Goal: Transaction & Acquisition: Purchase product/service

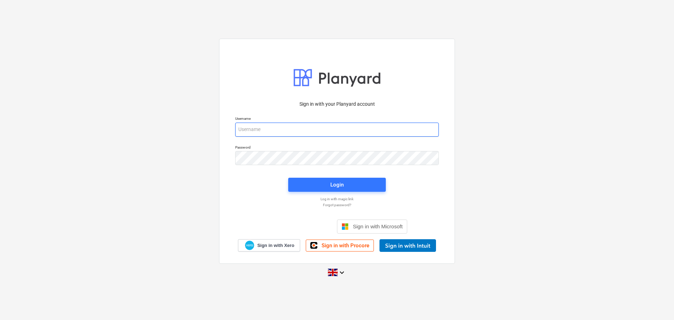
type input "[PERSON_NAME][EMAIL_ADDRESS][PERSON_NAME][DOMAIN_NAME]"
click at [194, 175] on div "Sign in with your Planyard account Username [PERSON_NAME][EMAIL_ADDRESS][PERSON…" at bounding box center [337, 160] width 674 height 254
click at [334, 192] on div "Login" at bounding box center [337, 184] width 106 height 22
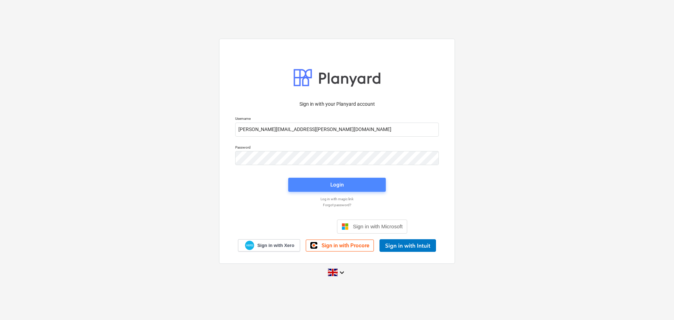
click at [320, 186] on span "Login" at bounding box center [337, 184] width 81 height 9
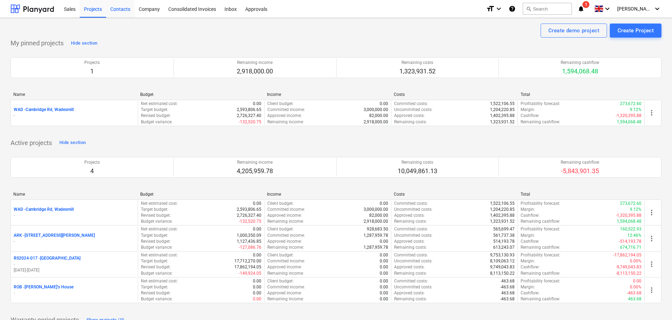
click at [124, 10] on div "Contacts" at bounding box center [120, 9] width 28 height 18
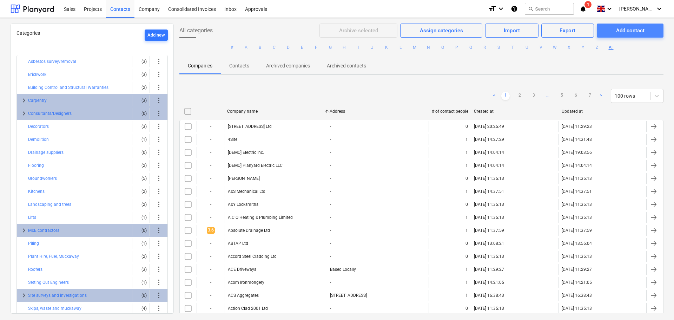
click at [638, 31] on div "Add contact" at bounding box center [630, 30] width 28 height 9
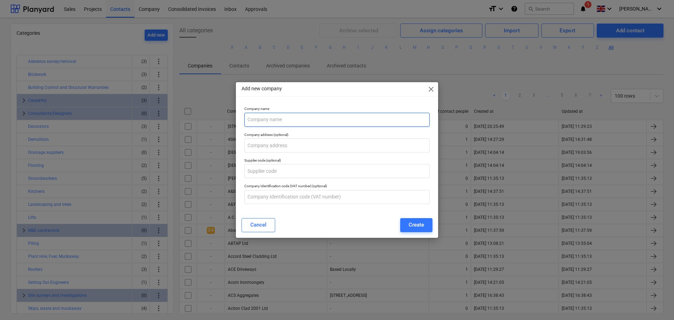
click at [267, 117] on input "text" at bounding box center [336, 120] width 185 height 14
click at [284, 120] on input "A10 Limte" at bounding box center [336, 120] width 185 height 14
type input "A10 Timber Company"
click at [267, 146] on input "text" at bounding box center [336, 145] width 185 height 14
type input "[PERSON_NAME][STREET_ADDRESS]"
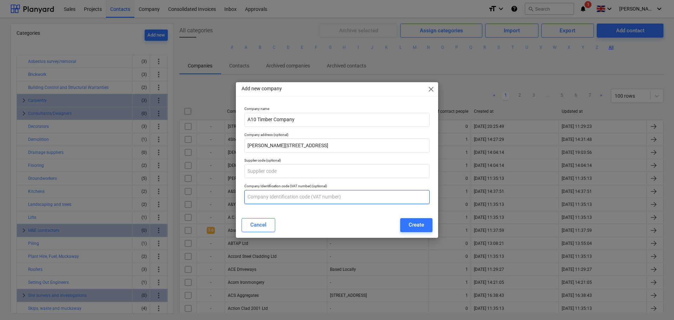
click at [259, 201] on input "text" at bounding box center [336, 197] width 185 height 14
type input "215170011"
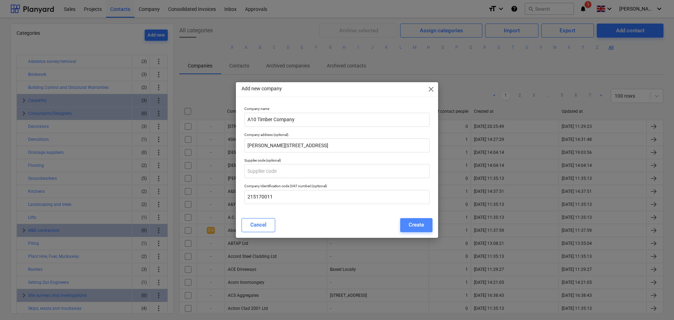
click at [424, 219] on button "Create" at bounding box center [416, 225] width 32 height 14
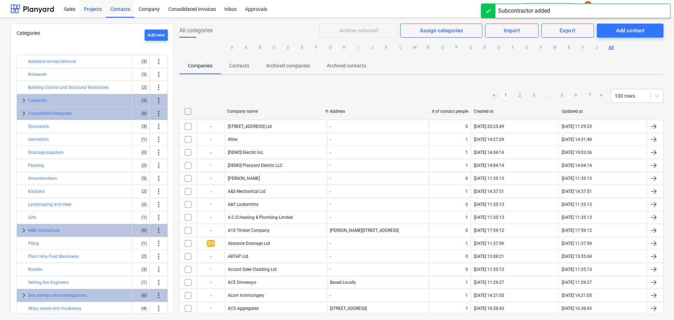
click at [99, 10] on div "Projects" at bounding box center [93, 9] width 26 height 18
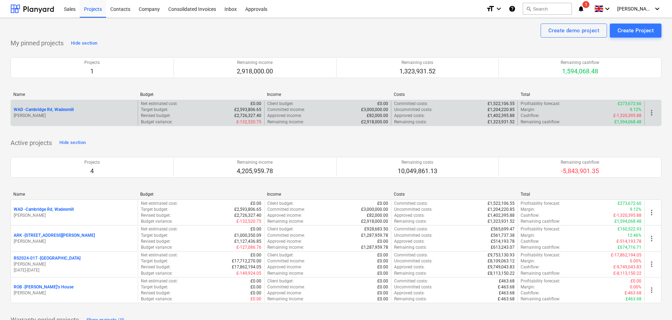
click at [54, 111] on p "WAD - Cambridge Rd, Wadesmill" at bounding box center [44, 110] width 60 height 6
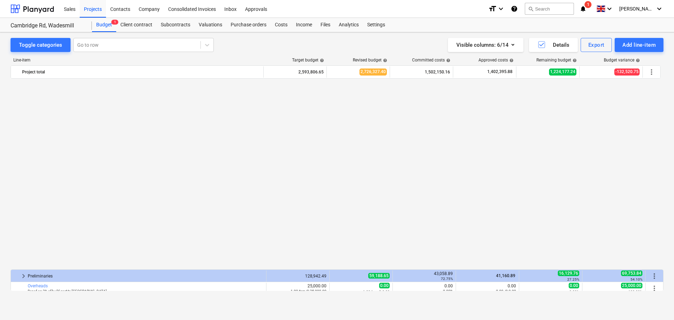
scroll to position [281, 0]
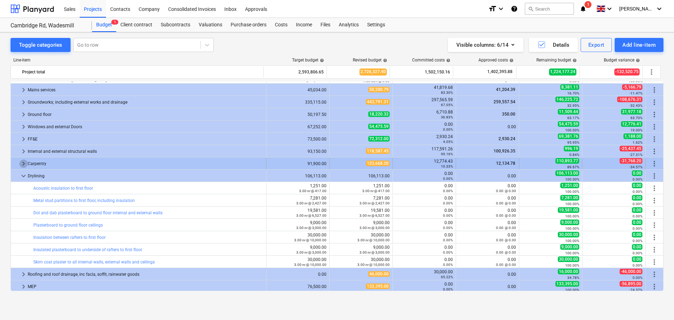
click at [22, 162] on span "keyboard_arrow_right" at bounding box center [23, 163] width 8 height 8
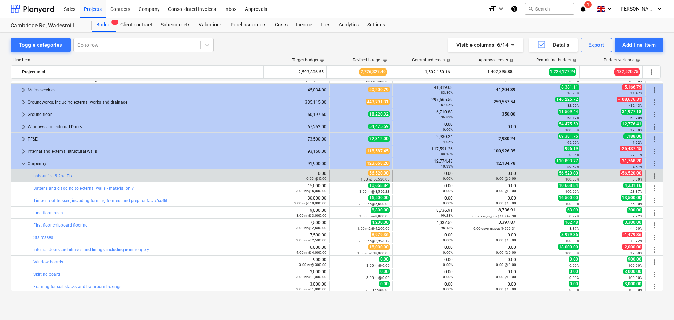
click at [601, 173] on div "-56,520.00 0.00%" at bounding box center [613, 175] width 57 height 11
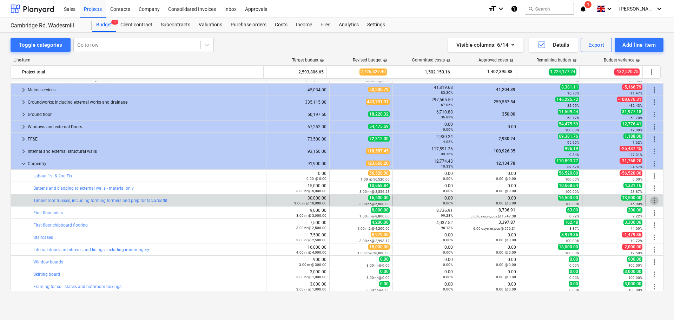
click at [651, 199] on span "more_vert" at bounding box center [654, 200] width 8 height 8
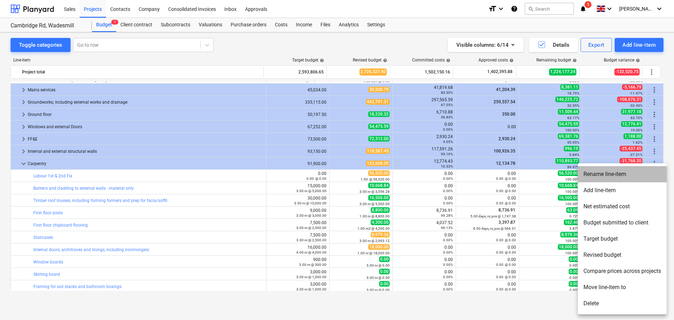
click at [620, 178] on li "Rename line-item" at bounding box center [622, 174] width 89 height 16
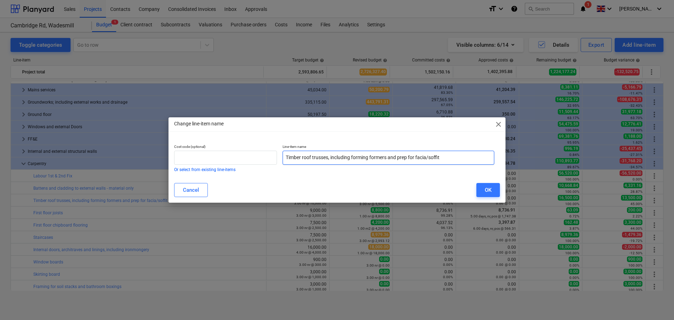
click at [357, 158] on input "Timber roof trusses, including forming formers and prep for facia/soffit" at bounding box center [389, 158] width 212 height 14
drag, startPoint x: 450, startPoint y: 160, endPoint x: 215, endPoint y: 158, distance: 234.6
click at [215, 158] on div "Cost code (optional) Or select from existing line-items Line-item name Timber r…" at bounding box center [334, 158] width 326 height 33
type input "Roof and first floor partition timber materials"
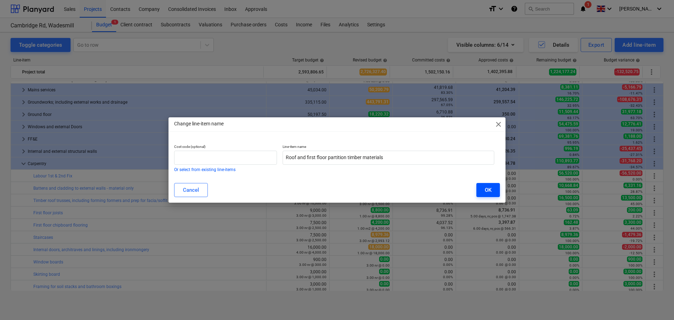
click at [488, 190] on div "OK" at bounding box center [488, 189] width 7 height 9
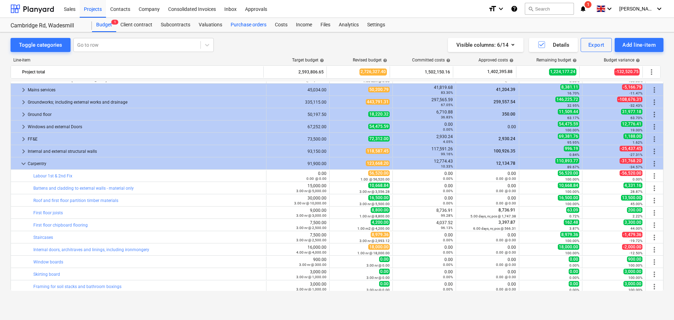
click at [250, 25] on div "Purchase orders" at bounding box center [249, 25] width 44 height 14
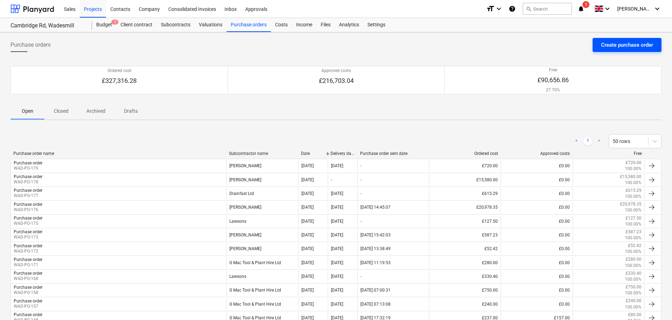
click at [634, 49] on div "Create purchase order" at bounding box center [627, 44] width 52 height 9
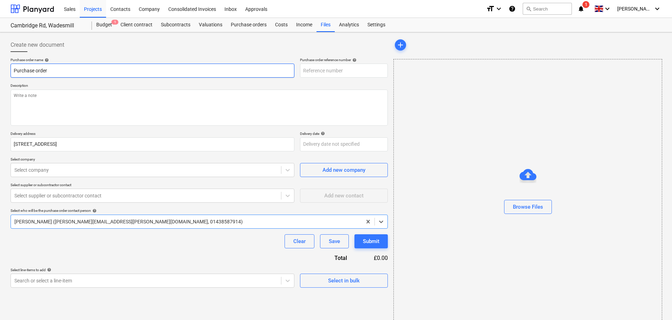
type textarea "x"
type input "WAD-PO-180"
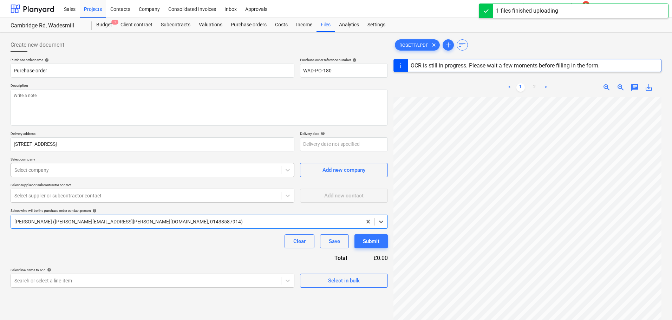
click at [55, 169] on div at bounding box center [145, 169] width 263 height 7
type textarea "x"
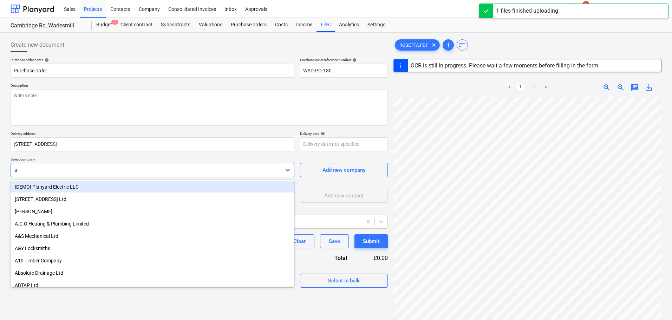
type input "a10"
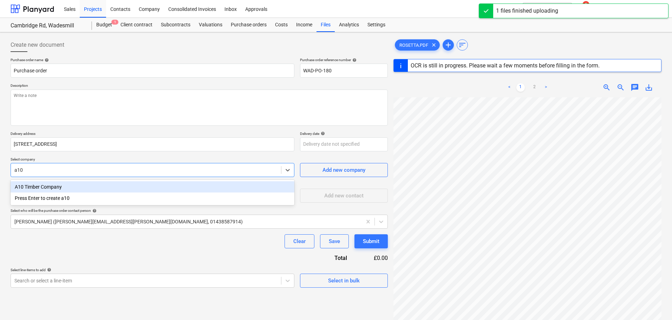
click at [65, 186] on div "A10 Timber Company" at bounding box center [153, 186] width 284 height 11
type textarea "x"
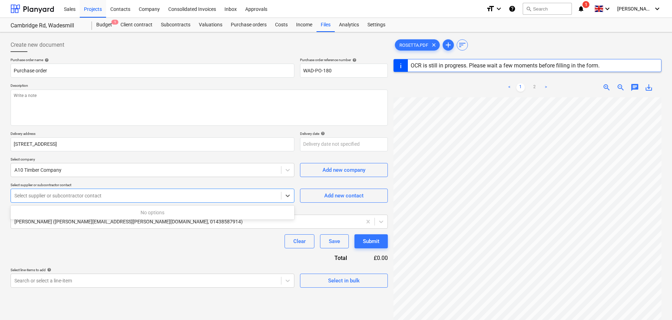
click at [95, 200] on div "Select supplier or subcontractor contact" at bounding box center [146, 196] width 270 height 10
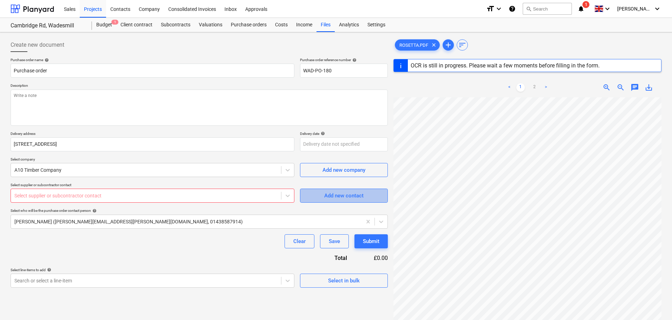
click at [355, 195] on div "Add new contact" at bounding box center [343, 195] width 39 height 9
type textarea "x"
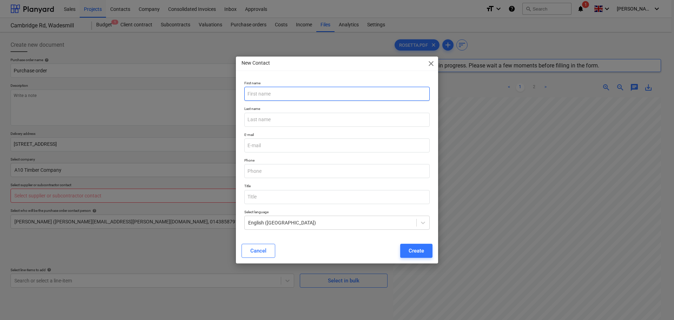
click at [299, 97] on input "text" at bounding box center [336, 94] width 185 height 14
type input "Ke"
type textarea "x"
type input "[PERSON_NAME]"
type textarea "x"
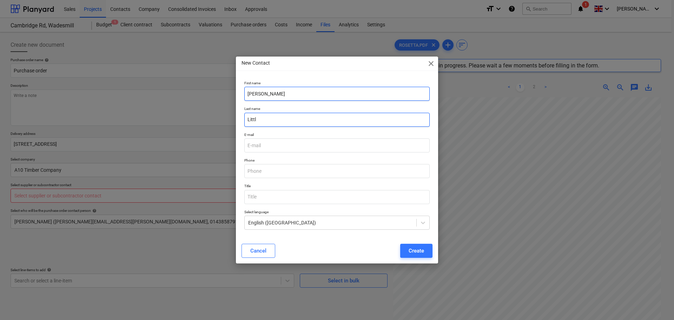
type input "Little"
type textarea "x"
type input "Littleworth"
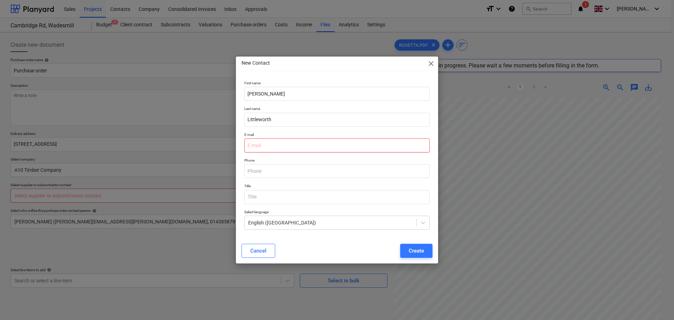
type textarea "x"
paste input "[PERSON_NAME] <[EMAIL_ADDRESS][DOMAIN_NAME]>"
type input "[PERSON_NAME] <[EMAIL_ADDRESS][DOMAIN_NAME]>"
type textarea "x"
drag, startPoint x: 287, startPoint y: 143, endPoint x: 204, endPoint y: 142, distance: 82.9
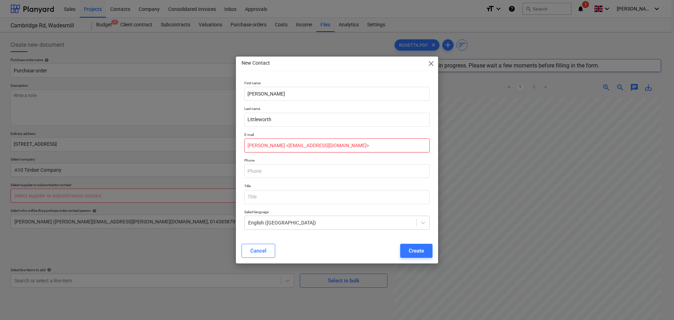
click at [204, 142] on div "New Contact close First name [PERSON_NAME] Last name [PERSON_NAME] E-mail [PERS…" at bounding box center [337, 160] width 674 height 320
click at [327, 146] on input "[EMAIL_ADDRESS][DOMAIN_NAME]>" at bounding box center [336, 145] width 185 height 14
type input "[EMAIL_ADDRESS][DOMAIN_NAME]"
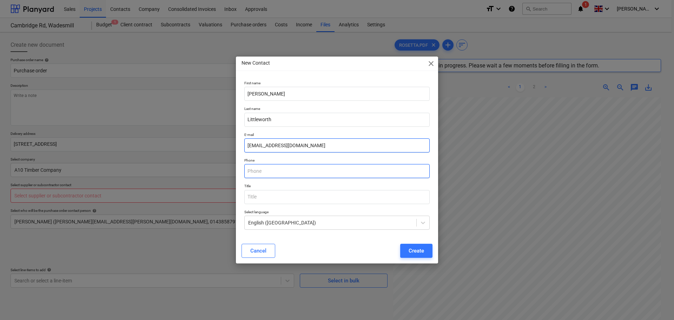
type textarea "x"
type input "[EMAIL_ADDRESS][DOMAIN_NAME]"
type textarea "x"
click at [268, 167] on input "text" at bounding box center [336, 171] width 185 height 14
paste input "01279 842016"
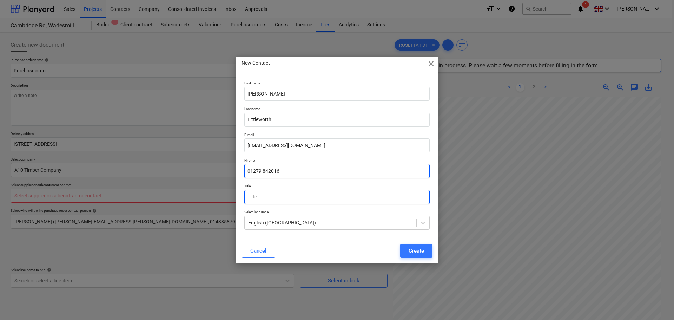
type input "01279 842016"
click at [266, 196] on input "text" at bounding box center [336, 197] width 185 height 14
type input "Mr"
type textarea "x"
drag, startPoint x: 265, startPoint y: 201, endPoint x: 232, endPoint y: 201, distance: 32.3
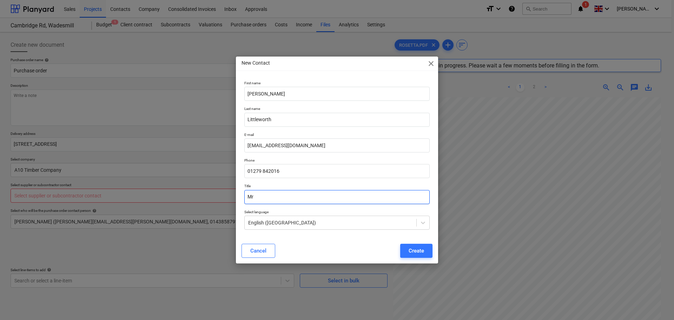
click at [232, 201] on div "New Contact close First name [PERSON_NAME] Last name [PERSON_NAME] E-mail [EMAI…" at bounding box center [337, 160] width 674 height 320
click at [296, 184] on p "Title" at bounding box center [336, 187] width 185 height 6
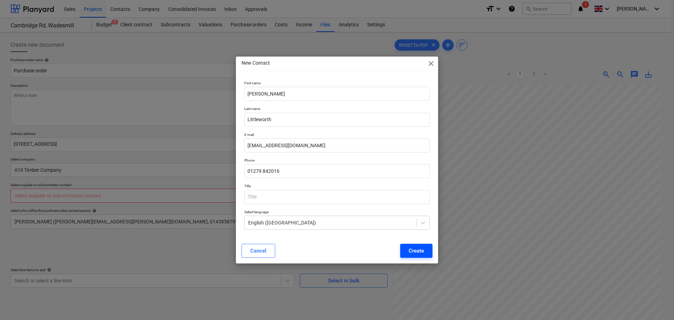
click at [423, 252] on div "Create" at bounding box center [416, 250] width 15 height 9
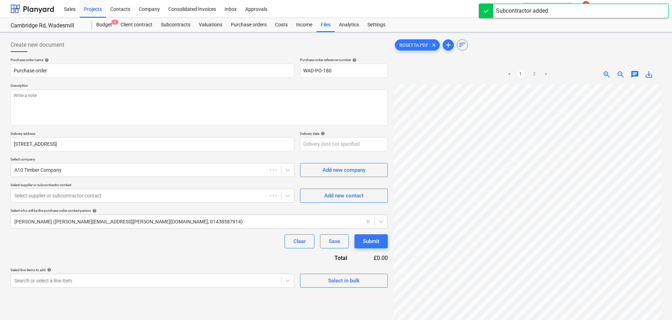
type textarea "x"
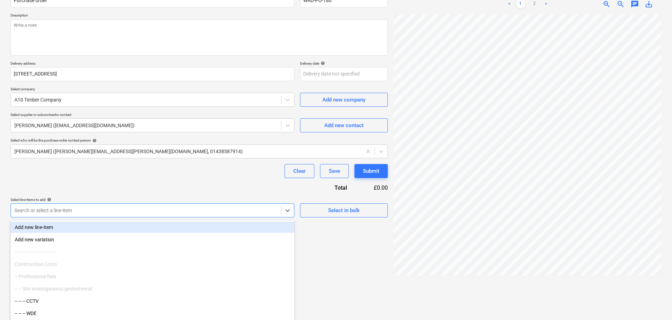
scroll to position [77, 0]
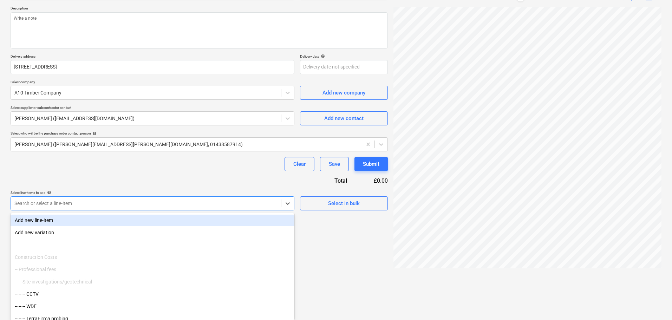
click at [103, 212] on div "Create new document Purchase order name help Purchase order Purchase order refe…" at bounding box center [199, 134] width 383 height 352
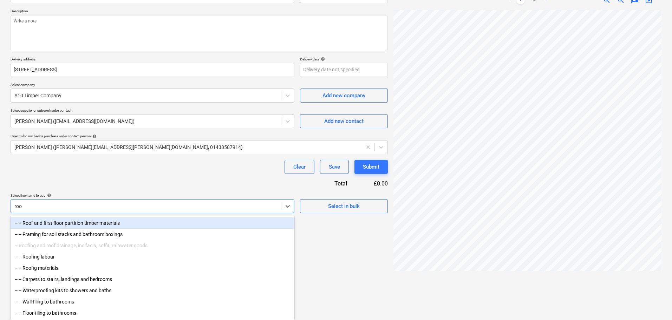
type input "roof"
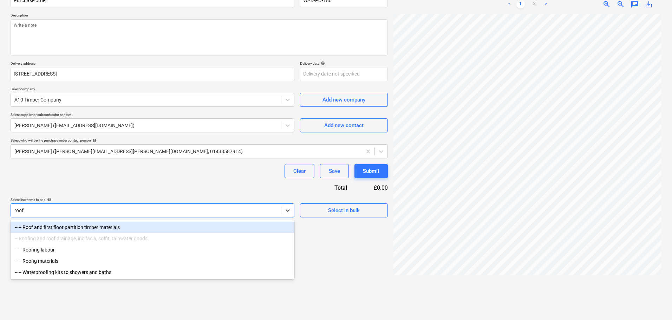
type textarea "x"
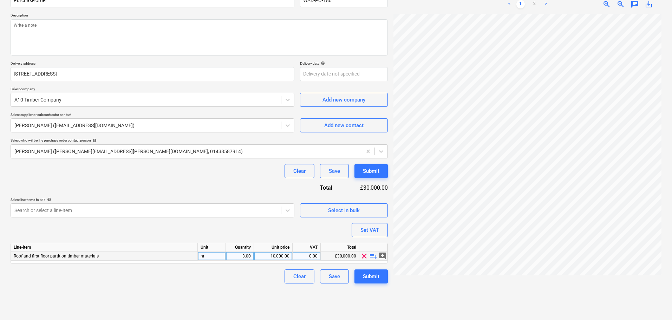
click at [214, 257] on div "nr" at bounding box center [212, 256] width 28 height 9
click at [372, 256] on span "playlist_add" at bounding box center [373, 256] width 8 height 8
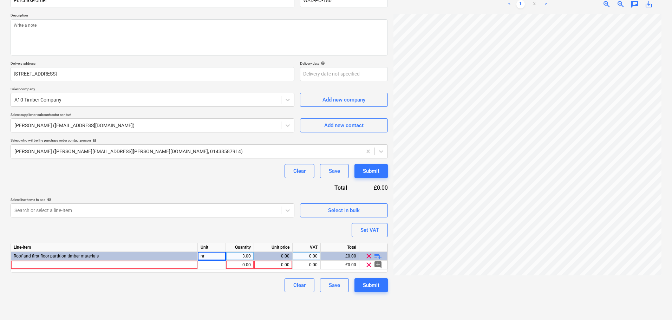
type textarea "x"
click at [133, 265] on div at bounding box center [104, 265] width 187 height 9
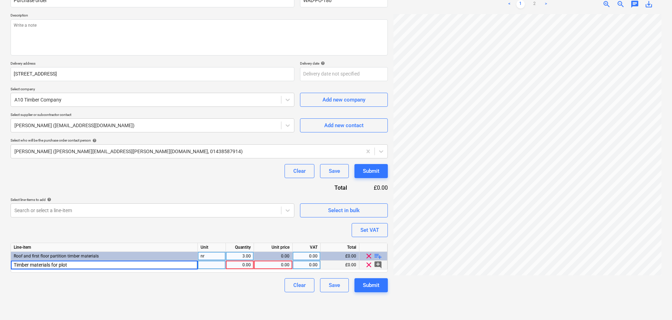
type input "Timber materials for plot 3"
type textarea "x"
click at [217, 232] on div "Purchase order name help Purchase order Purchase order reference number help WA…" at bounding box center [199, 139] width 377 height 305
click at [271, 265] on div "0.00" at bounding box center [273, 265] width 33 height 9
click at [214, 264] on div "pcs" at bounding box center [212, 265] width 28 height 9
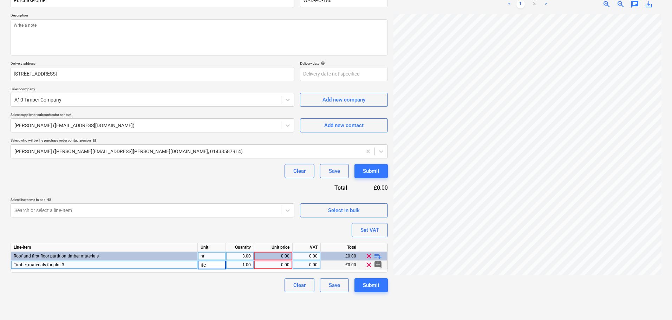
type input "item"
type textarea "x"
click at [133, 263] on div "Timber materials for plot 3" at bounding box center [104, 265] width 187 height 9
click at [133, 263] on input "Timber materials for plot 3" at bounding box center [104, 265] width 186 height 8
type input "Timber materials for plot 3 - as per attached quotation"
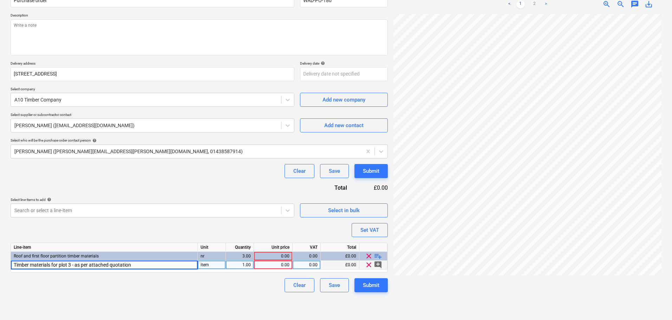
type textarea "x"
click at [536, 4] on link "2" at bounding box center [534, 4] width 8 height 8
click at [285, 264] on div "0.00" at bounding box center [273, 265] width 33 height 9
type input "3718.90"
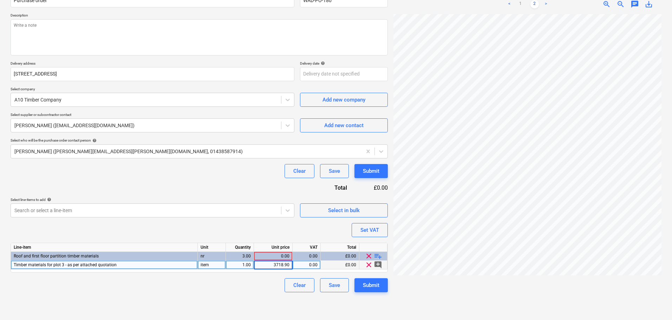
type textarea "x"
click at [283, 226] on div "Purchase order name help Purchase order Purchase order reference number help WA…" at bounding box center [199, 139] width 377 height 305
click at [306, 264] on div "0.00" at bounding box center [306, 265] width 22 height 9
type input "20"
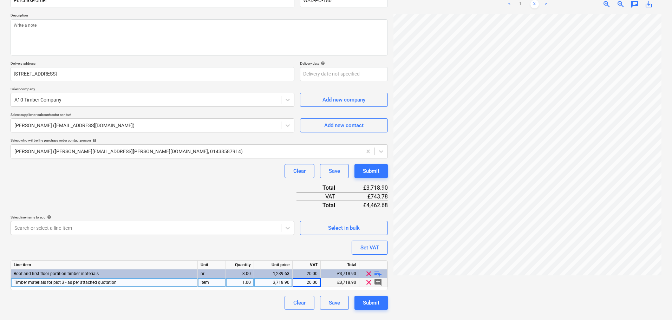
click at [335, 232] on div "Purchase order name help Purchase order Purchase order reference number help WA…" at bounding box center [199, 148] width 377 height 322
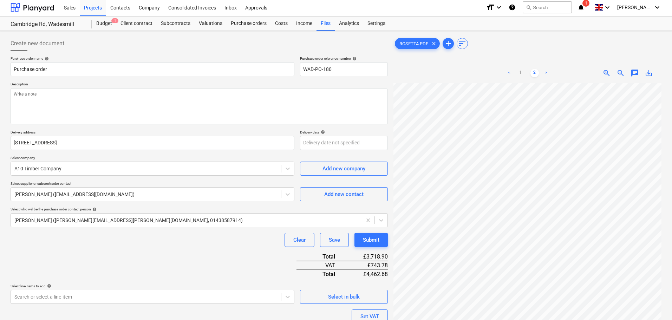
scroll to position [0, 0]
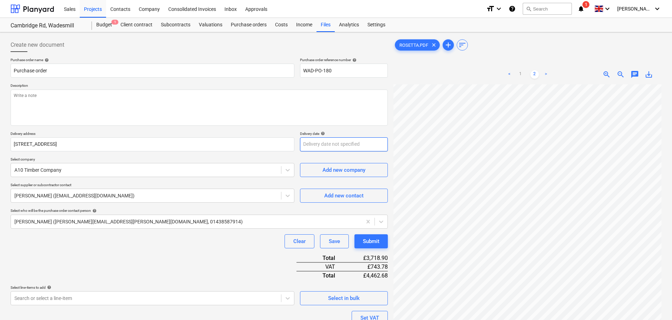
click at [323, 142] on body "Sales Projects Contacts Company Consolidated Invoices Inbox Approvals format_si…" at bounding box center [336, 160] width 672 height 320
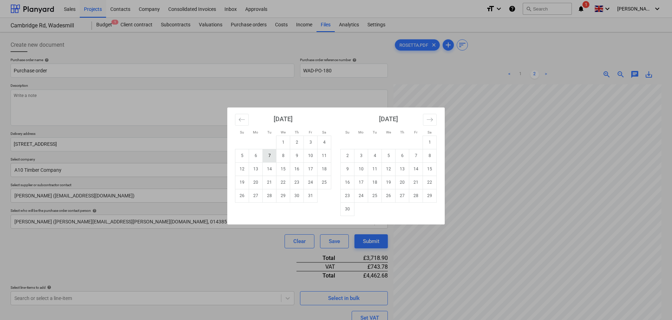
click at [270, 157] on td "7" at bounding box center [270, 155] width 14 height 13
type textarea "x"
type input "[DATE]"
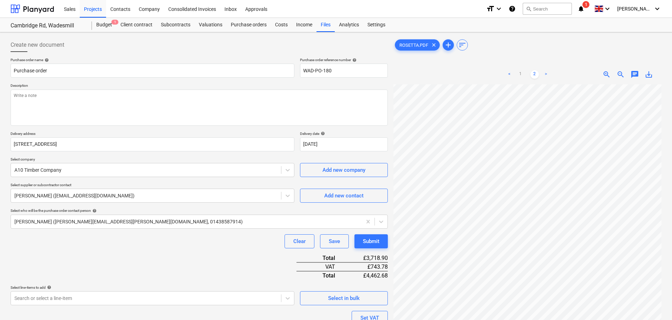
click at [217, 246] on div "Clear Save Submit" at bounding box center [199, 241] width 377 height 14
click at [510, 75] on link "<" at bounding box center [509, 74] width 8 height 8
click at [151, 97] on textarea at bounding box center [199, 108] width 377 height 36
type textarea "x"
type textarea "S"
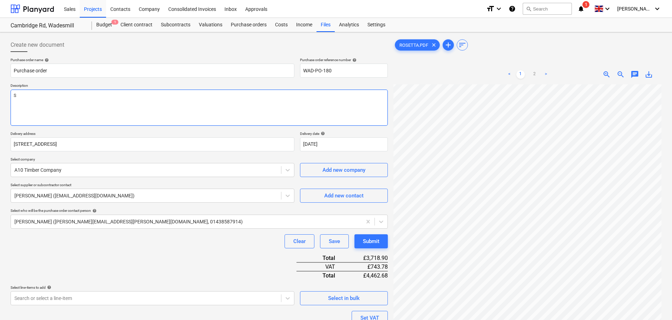
type textarea "x"
type textarea "Si"
type textarea "x"
type textarea "Sit"
type textarea "x"
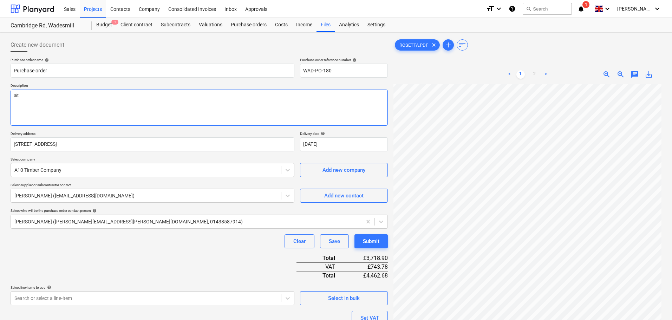
type textarea "Site"
type textarea "x"
type textarea "Site"
type textarea "x"
type textarea "Site c"
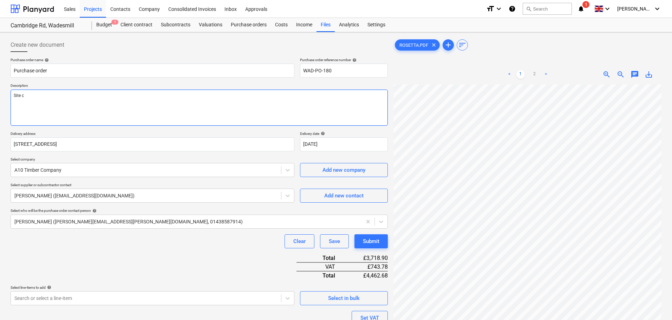
type textarea "x"
type textarea "Site co"
type textarea "x"
type textarea "Site con"
type textarea "x"
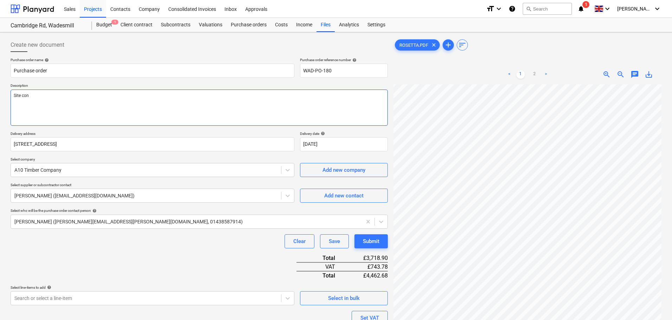
type textarea "Site cont"
type textarea "x"
type textarea "Site conta"
type textarea "x"
type textarea "Site contac"
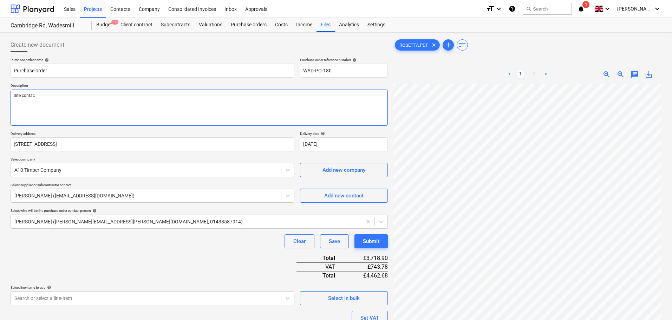
type textarea "x"
type textarea "Site contact"
type textarea "x"
type textarea "Site contact"
type textarea "x"
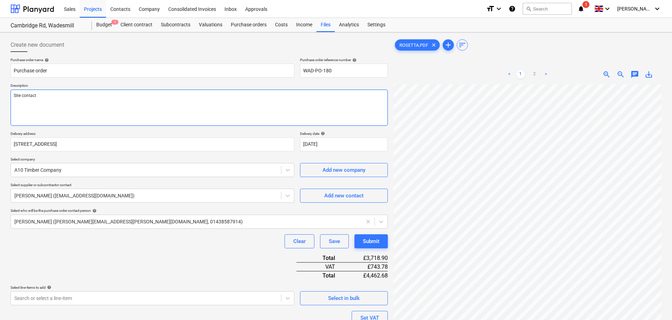
type textarea "Site contact i"
type textarea "x"
type textarea "Site contact is"
type textarea "x"
type textarea "Site contact is"
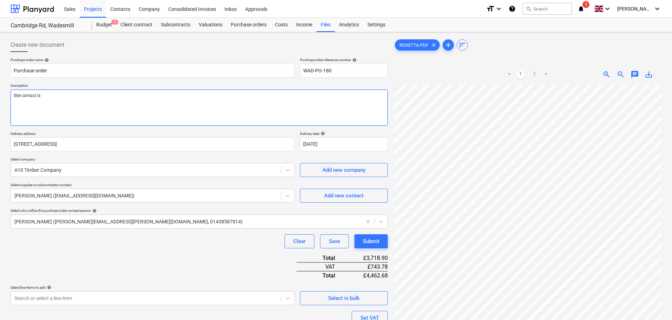
type textarea "x"
type textarea "Site contact is P"
type textarea "x"
type textarea "Site contact is Pa"
type textarea "x"
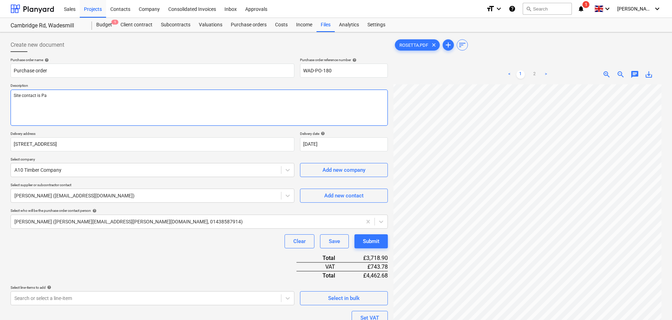
type textarea "Site contact is [PERSON_NAME]"
type textarea "x"
type textarea "Site contact is [PERSON_NAME]"
type textarea "x"
type textarea "Site contact is [PERSON_NAME]"
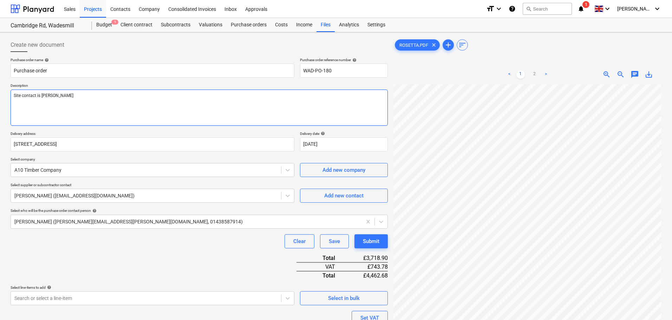
click at [100, 101] on textarea "Site contact is [PERSON_NAME]" at bounding box center [199, 108] width 377 height 36
type textarea "x"
type textarea "Site contact is [PERSON_NAME]"
type textarea "x"
type textarea "Site contact is [PERSON_NAME]"
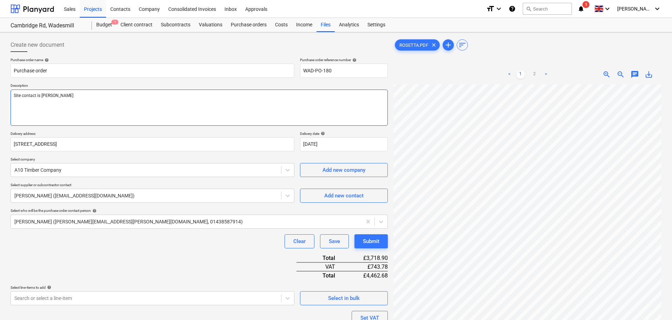
type textarea "x"
type textarea "Site contact is [PERSON_NAME]"
type textarea "x"
type textarea "Site contact is [PERSON_NAME]"
type textarea "x"
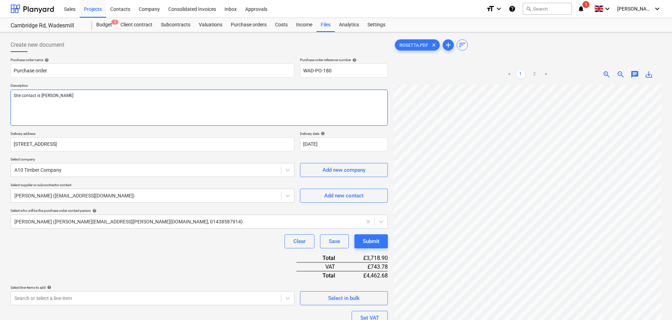
type textarea "Site contact is [PERSON_NAME]"
type textarea "x"
type textarea "Site contact is [PERSON_NAME]"
type textarea "x"
type textarea "Site contact is [PERSON_NAME]."
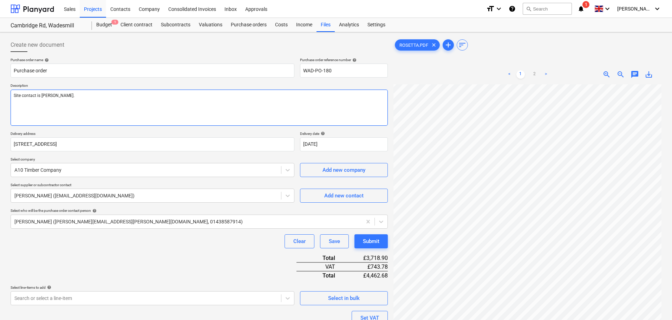
type textarea "x"
type textarea "Site contact is [PERSON_NAME]."
type textarea "x"
type textarea "Site contact is [PERSON_NAME]."
type textarea "x"
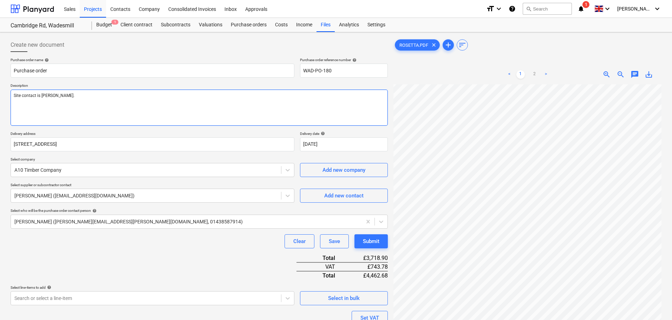
type textarea "Site contact is [PERSON_NAME]. S"
type textarea "x"
type textarea "Site contact is [PERSON_NAME]. Si"
type textarea "x"
type textarea "Site contact is [PERSON_NAME]. Sit"
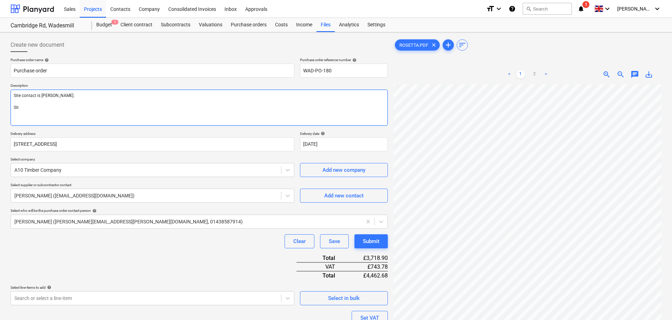
type textarea "x"
type textarea "Site contact is [PERSON_NAME]. Site"
type textarea "x"
type textarea "Site contact is [PERSON_NAME]. Site"
type textarea "x"
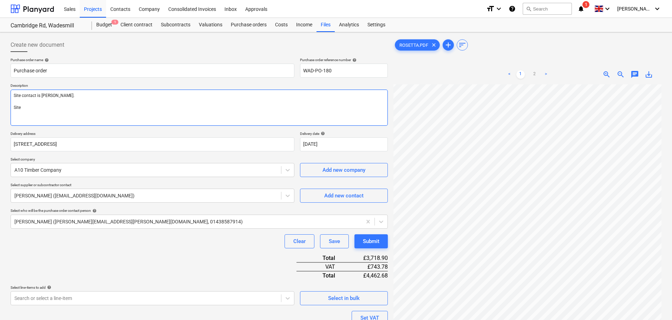
type textarea "Site contact is [PERSON_NAME]. Site c"
type textarea "x"
type textarea "Site contact is [PERSON_NAME]. Site co"
type textarea "x"
type textarea "Site contact is [PERSON_NAME]. Site con"
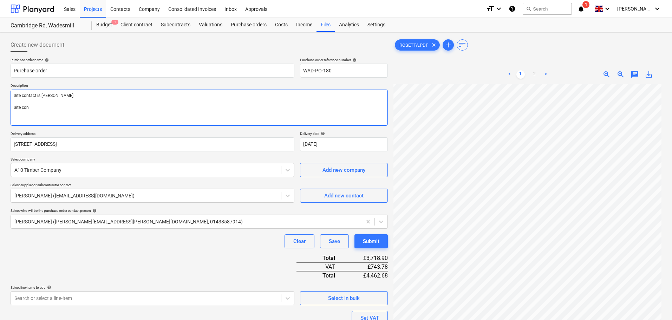
type textarea "x"
type textarea "Site contact is [PERSON_NAME]. Site cont"
type textarea "x"
type textarea "Site contact is [PERSON_NAME]. Site conta"
type textarea "x"
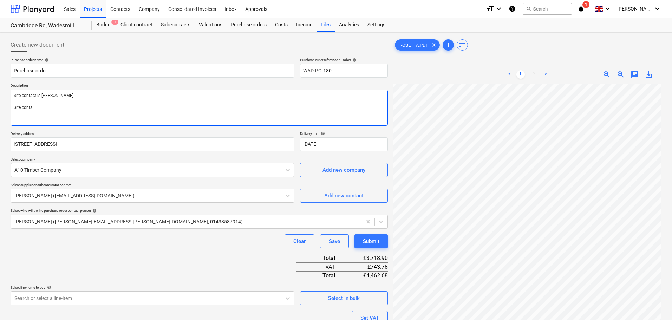
type textarea "Site contact is [PERSON_NAME]. Site contac"
type textarea "x"
type textarea "Site contact is [PERSON_NAME]. Site contact"
type textarea "x"
type textarea "Site contact is [PERSON_NAME]. Site contact d"
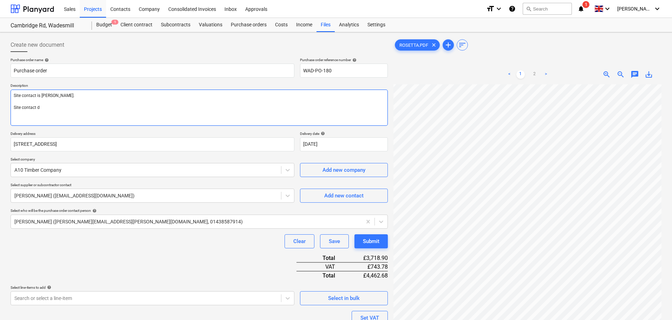
type textarea "x"
type textarea "Site contact is [PERSON_NAME]. Site contact de"
type textarea "x"
type textarea "Site contact is [PERSON_NAME]. Site contact det"
type textarea "x"
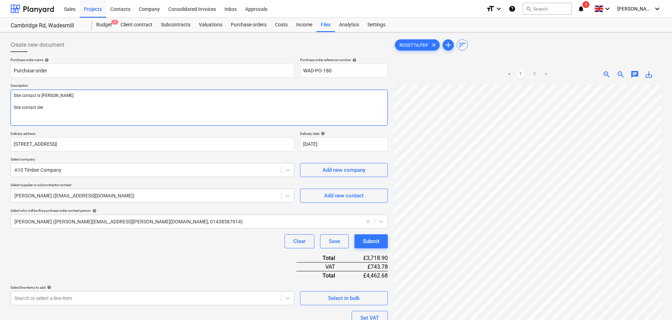
type textarea "Site contact is [PERSON_NAME]. Site contact deta"
type textarea "x"
type textarea "Site contact is [PERSON_NAME]. Site contact detai"
type textarea "x"
type textarea "Site contact is [PERSON_NAME]. Site contact details"
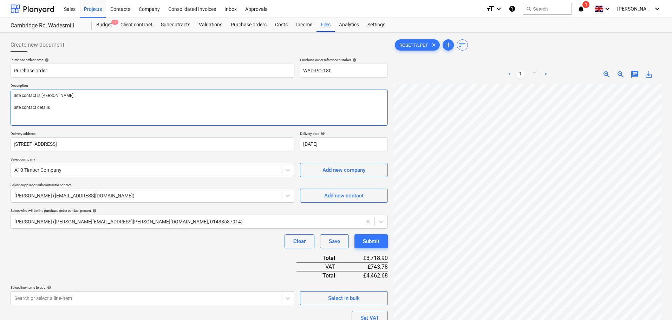
type textarea "x"
type textarea "Site contact is [PERSON_NAME]. Site contact details"
type textarea "x"
type textarea "Site contact is [PERSON_NAME]. Site contact details i"
type textarea "x"
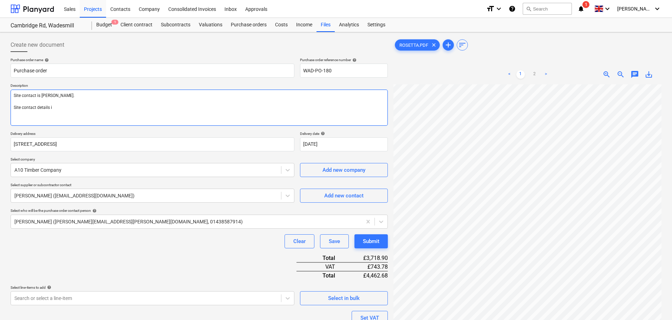
type textarea "Site contact is [PERSON_NAME]. Site contact details if"
type textarea "x"
type textarea "Site contact is [PERSON_NAME]. Site contact details if"
type textarea "x"
type textarea "Site contact is [PERSON_NAME]. Site contact details if r"
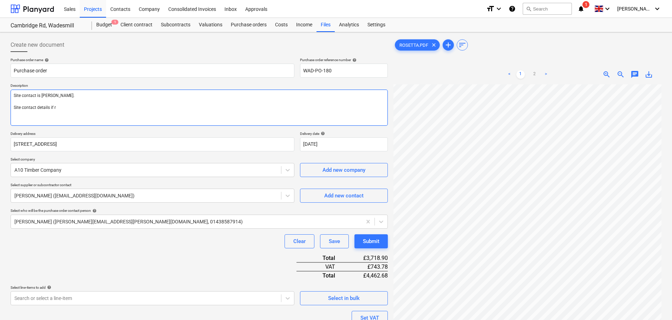
type textarea "x"
type textarea "Site contact is [PERSON_NAME]. Site contact details if re"
type textarea "x"
type textarea "Site contact is [PERSON_NAME]. Site contact details if req"
type textarea "x"
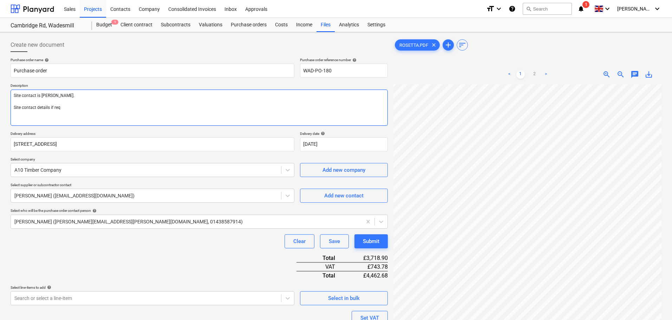
type textarea "Site contact is [PERSON_NAME]. Site contact details if requ"
type textarea "x"
type textarea "Site contact is [PERSON_NAME]. Site contact details if requi"
type textarea "x"
type textarea "Site contact is [PERSON_NAME]. Site contact details if requir"
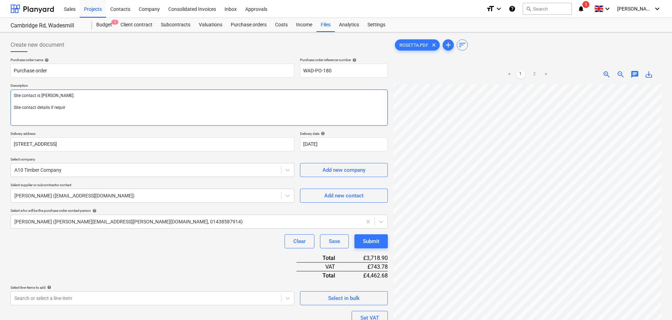
type textarea "x"
type textarea "Site contact is [PERSON_NAME]. Site contact details if require"
type textarea "x"
type textarea "Site contact is [PERSON_NAME]. Site contact details if required"
type textarea "x"
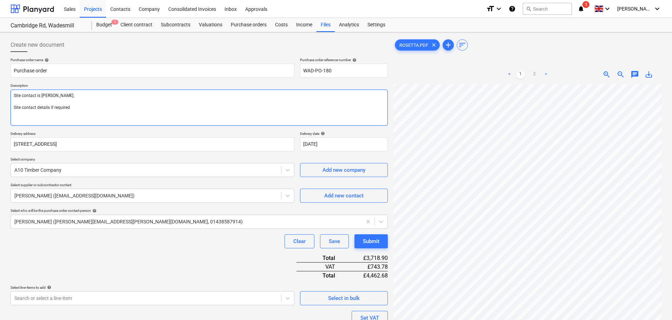
type textarea "Site contact is [PERSON_NAME]. Site contact details if required:"
type textarea "x"
type textarea "Site contact is [PERSON_NAME]. Site contact details if required:"
type textarea "x"
type textarea "Site contact is [PERSON_NAME]. Site contact details if required: S"
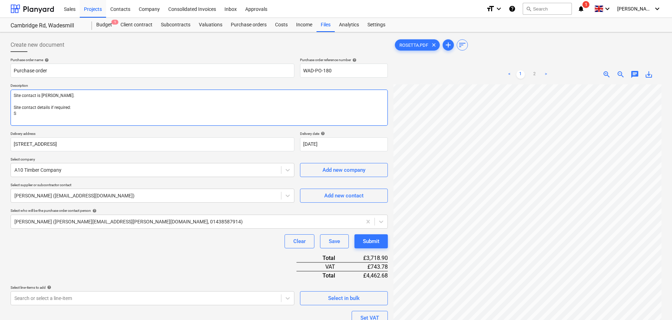
type textarea "x"
type textarea "Site contact is [PERSON_NAME]. Site contact details if required: Sa"
type textarea "x"
type textarea "Site contact is [PERSON_NAME]. Site contact details if required: [PERSON_NAME]"
type textarea "x"
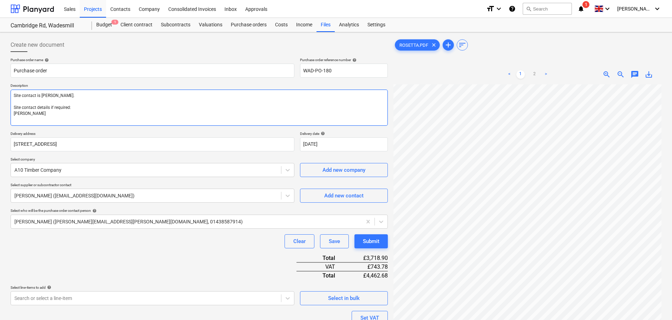
type textarea "Site contact is [PERSON_NAME]. Site contact details if required: [PERSON_NAME]"
type textarea "x"
type textarea "Site contact is [PERSON_NAME]. Site contact details if required: [PERSON_NAME]"
type textarea "x"
type textarea "Site contact is [PERSON_NAME]. Site contact details if required: [PERSON_NAME] …"
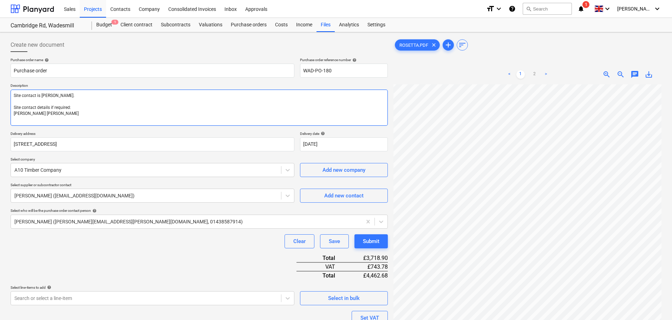
type textarea "x"
type textarea "Site contact is [PERSON_NAME]. Site contact details if required: [PERSON_NAME]"
type textarea "x"
type textarea "Site contact is [PERSON_NAME]. Site contact details if required: [PERSON_NAME]"
type textarea "x"
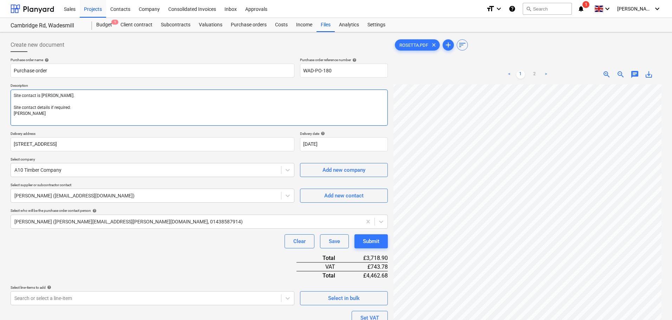
type textarea "Site contact is [PERSON_NAME]. Site contact details if required: [PERSON_NAME]"
type textarea "x"
type textarea "Site contact is [PERSON_NAME]. Site contact details if required: [PERSON_NAME]"
type textarea "x"
type textarea "Site contact is [PERSON_NAME]. ite contact details if required: [PERSON_NAME]"
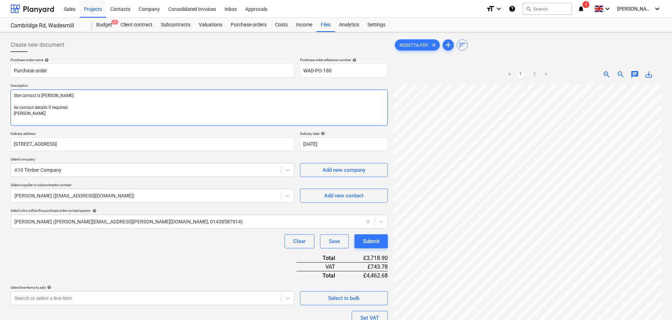
type textarea "x"
type textarea "Site contact is [PERSON_NAME]. te contact details if required: [PERSON_NAME]"
type textarea "x"
type textarea "Site contact is [PERSON_NAME]. e contact details if required: [PERSON_NAME]"
type textarea "x"
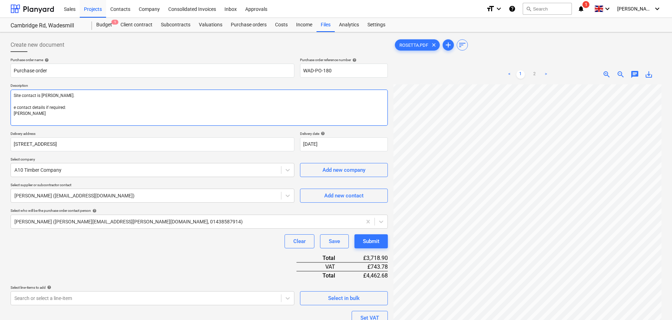
type textarea "Site contact is [PERSON_NAME]. contact details if required: [PERSON_NAME]"
type textarea "x"
type textarea "Site contact is [PERSON_NAME]. contact details if required: [PERSON_NAME]"
paste textarea "01438 567477"
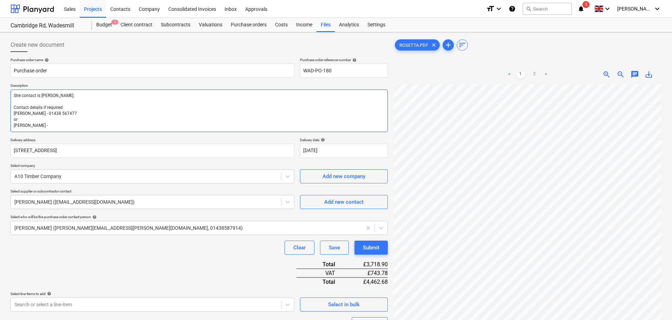
paste textarea "01438 544395"
click at [85, 125] on textarea "Site contact is [PERSON_NAME]. Contact details if required: [PERSON_NAME] - 014…" at bounding box center [199, 111] width 377 height 42
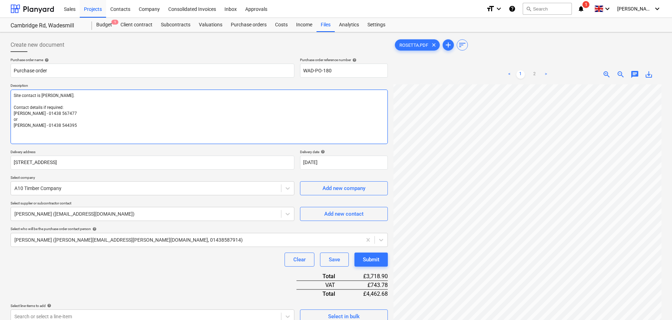
click at [80, 94] on textarea "Site contact is [PERSON_NAME]. Contact details if required: [PERSON_NAME] - 014…" at bounding box center [199, 117] width 377 height 54
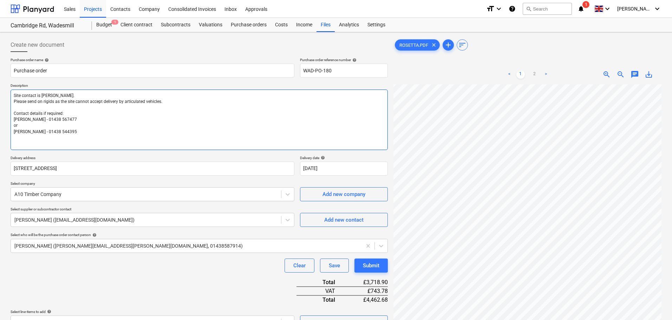
click at [114, 140] on textarea "Site contact is [PERSON_NAME]. Please send on rigids as the site cannot accept …" at bounding box center [199, 120] width 377 height 60
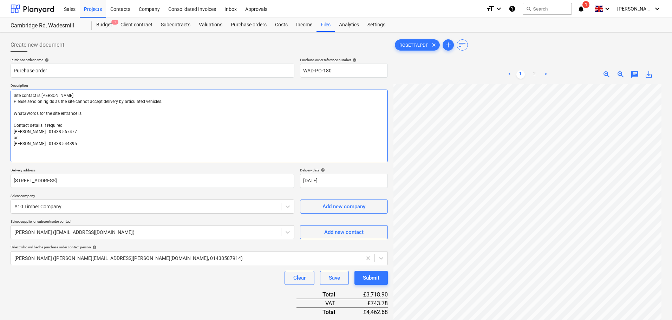
paste textarea "///grades.couple.tell"
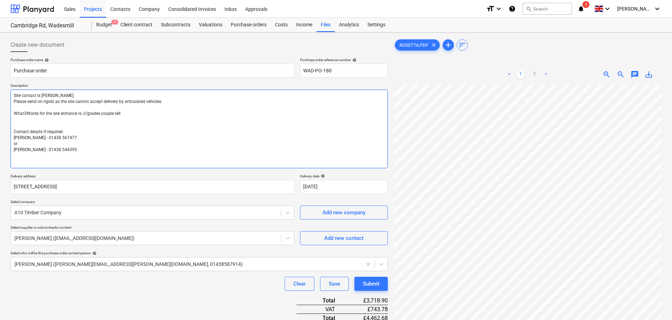
paste textarea "[URL][DOMAIN_NAME]"
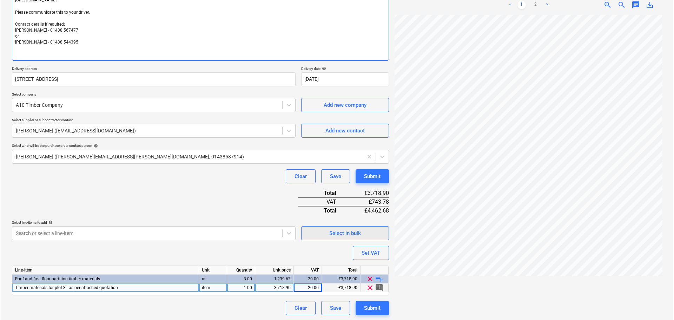
scroll to position [120, 0]
click at [374, 177] on div "Submit" at bounding box center [371, 175] width 17 height 9
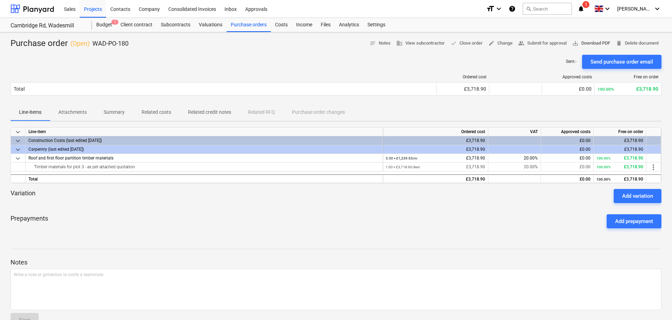
click at [589, 42] on span "save_alt Download PDF" at bounding box center [591, 43] width 38 height 8
